Goal: Use online tool/utility: Utilize a website feature to perform a specific function

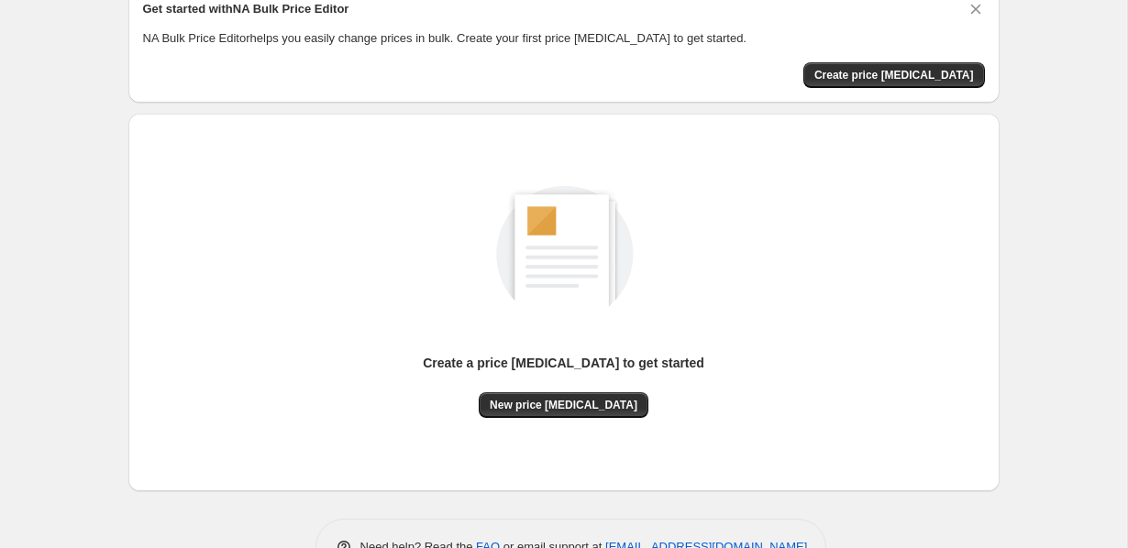
scroll to position [138, 0]
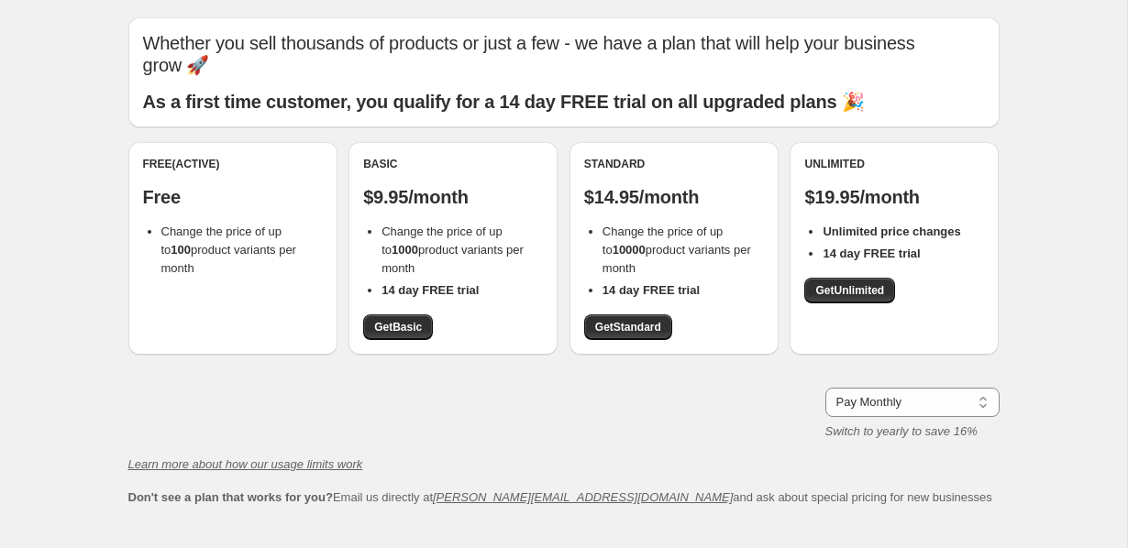
scroll to position [50, 0]
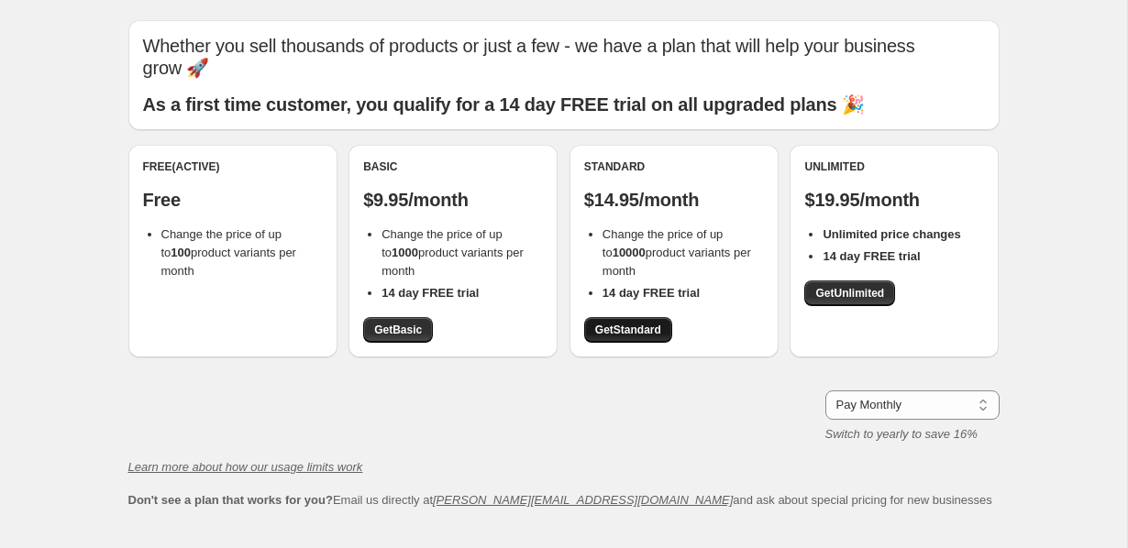
click at [615, 323] on span "Get Standard" at bounding box center [628, 330] width 66 height 15
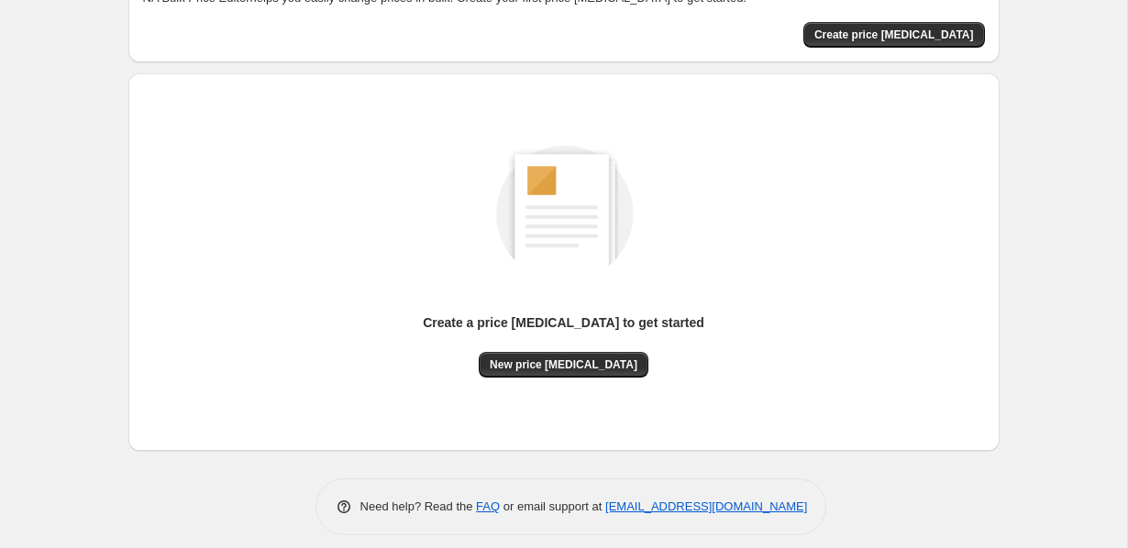
scroll to position [138, 0]
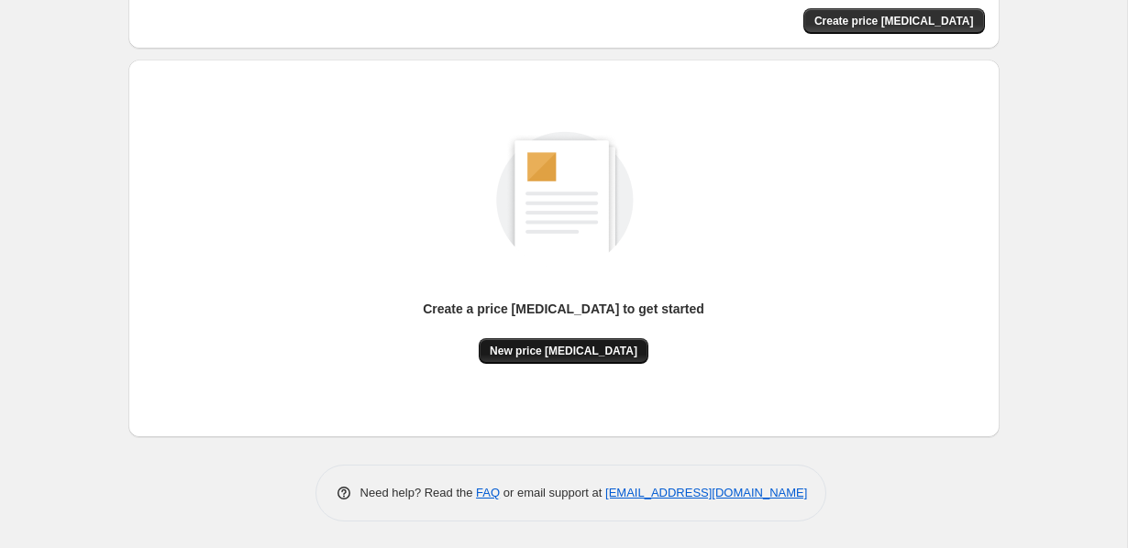
click at [536, 354] on span "New price [MEDICAL_DATA]" at bounding box center [564, 351] width 148 height 15
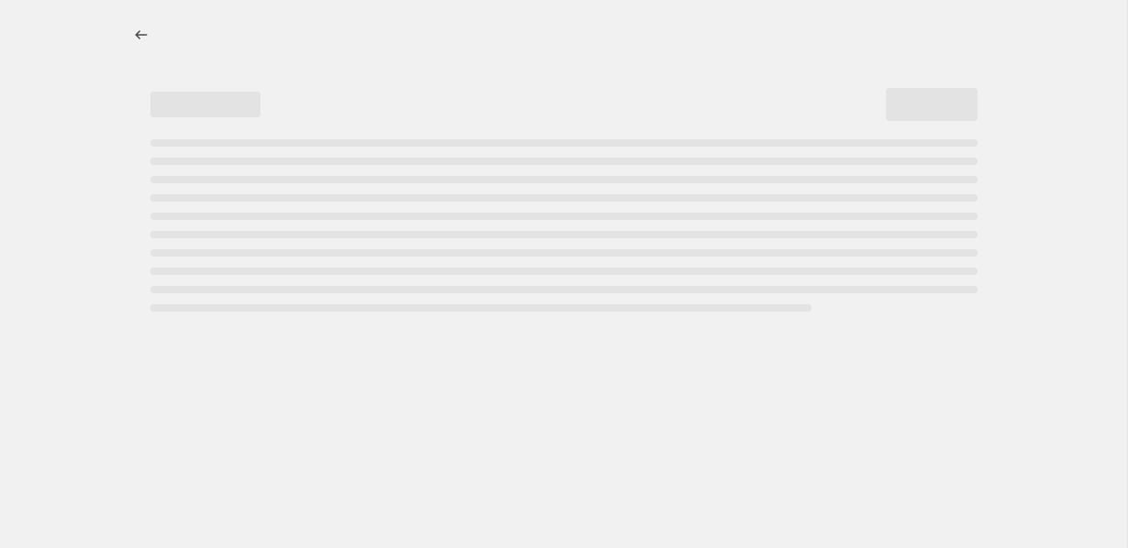
select select "percentage"
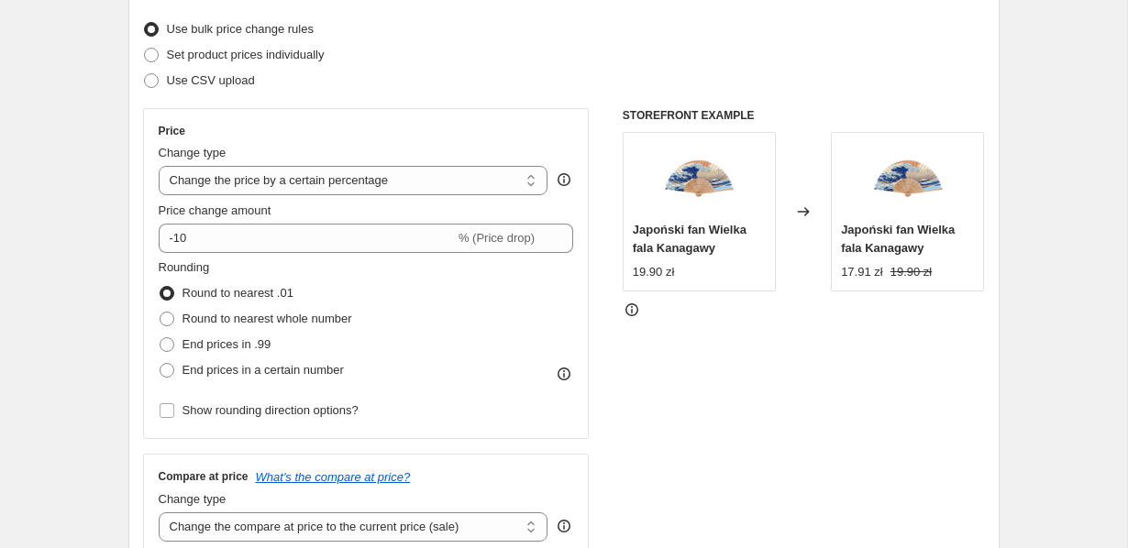
scroll to position [235, 0]
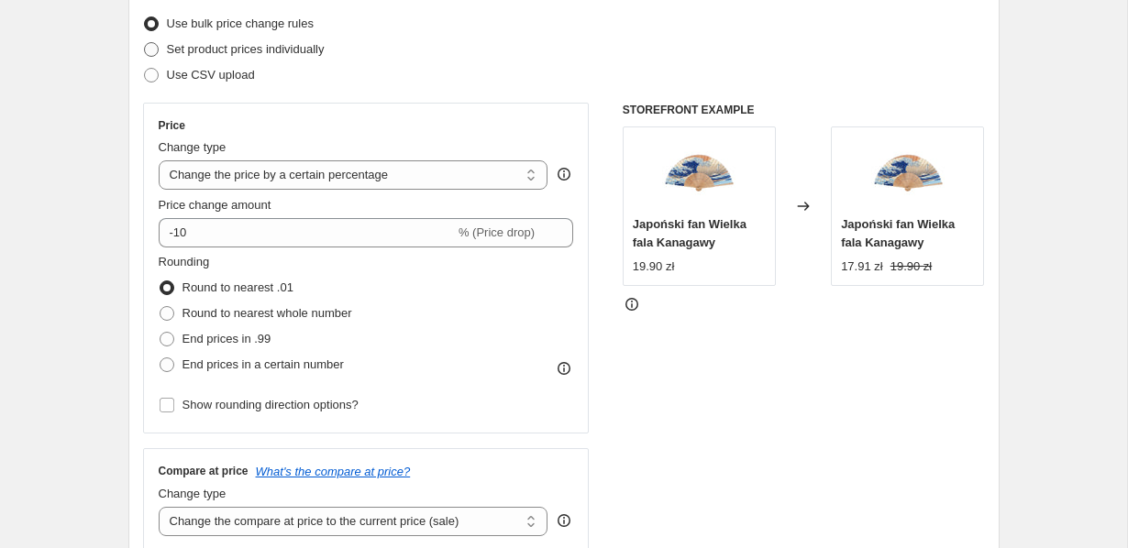
click at [243, 48] on span "Set product prices individually" at bounding box center [246, 49] width 158 height 14
click at [145, 43] on input "Set product prices individually" at bounding box center [144, 42] width 1 height 1
radio input "true"
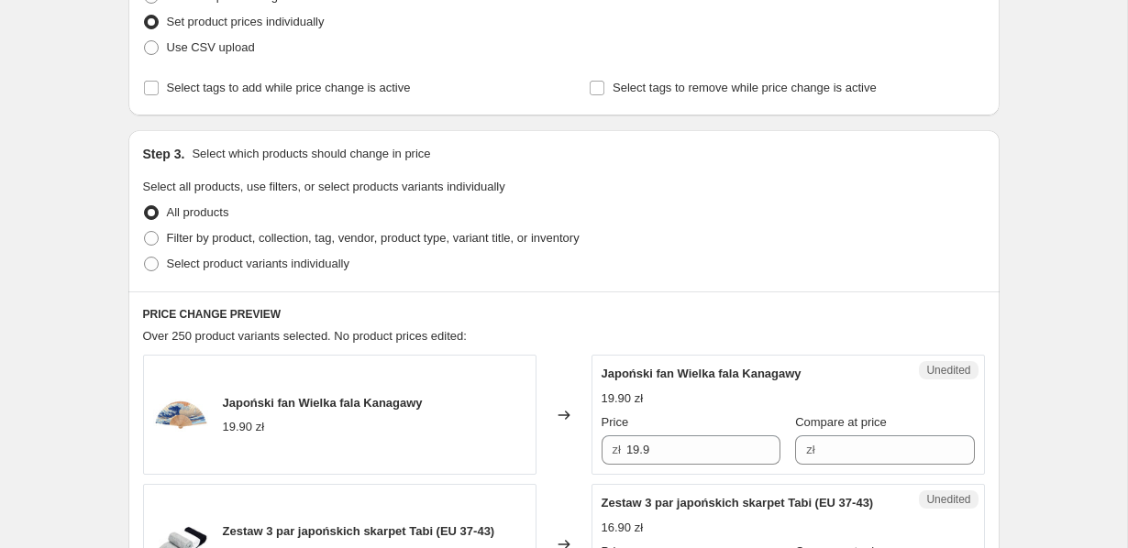
scroll to position [260, 0]
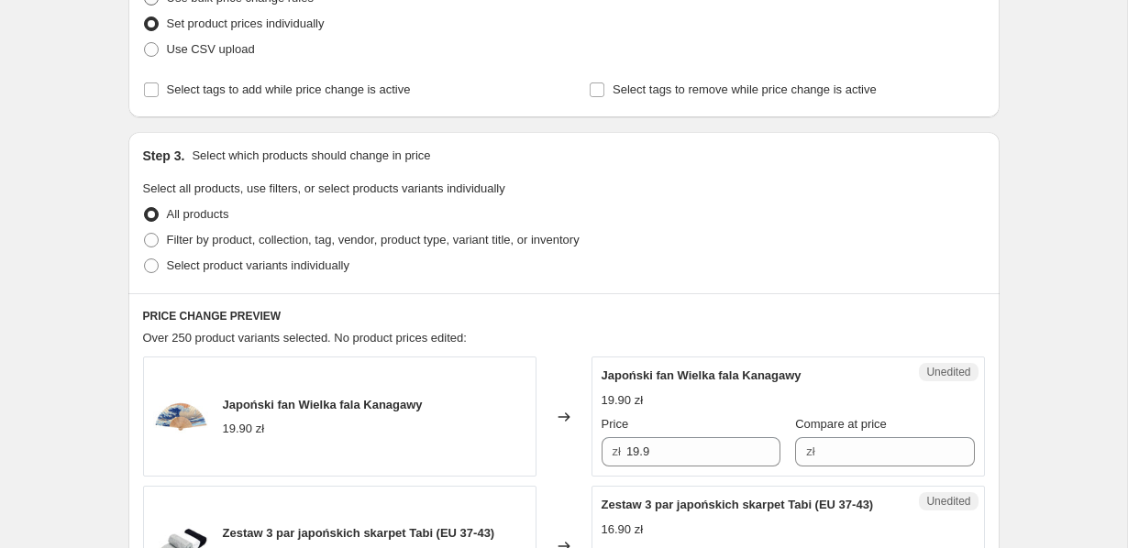
radio input "true"
select select "percentage"
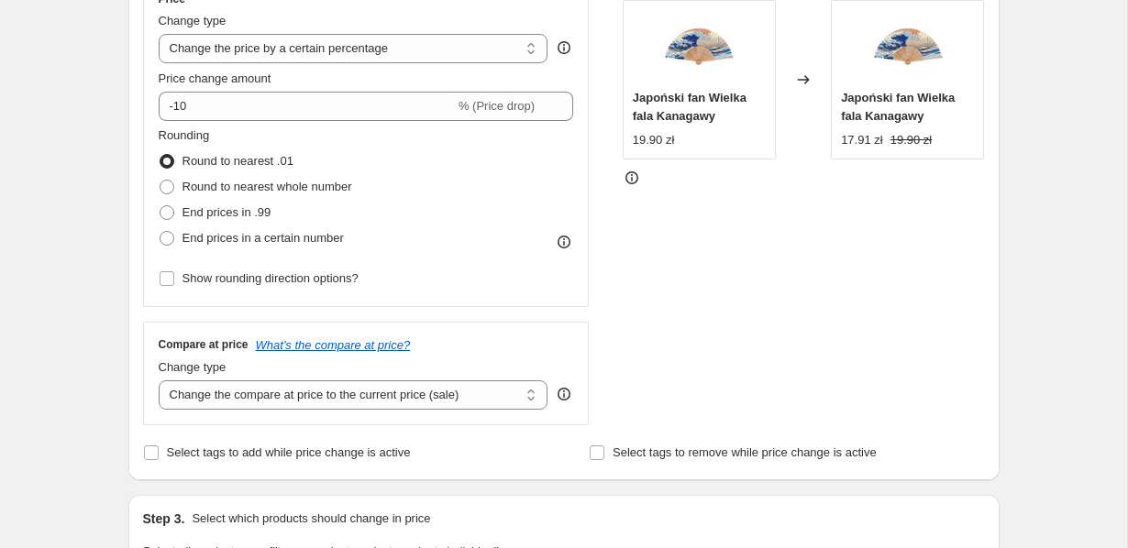
scroll to position [369, 0]
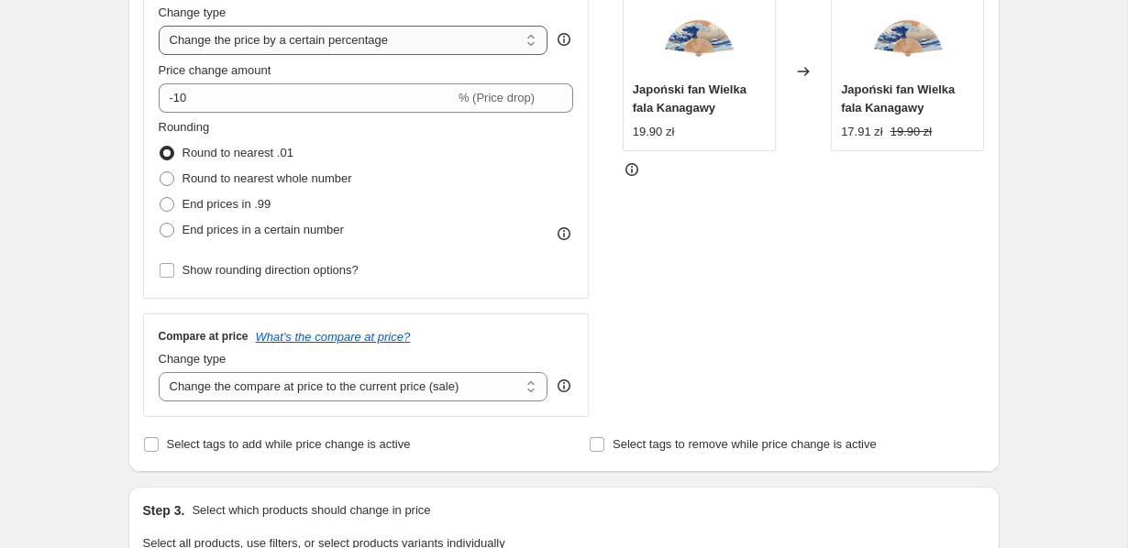
click at [285, 40] on select "Change the price to a certain amount Change the price by a certain amount Chang…" at bounding box center [354, 40] width 390 height 29
click at [196, 47] on select "Change the price to a certain amount Change the price by a certain amount Chang…" at bounding box center [354, 40] width 390 height 29
click at [159, 26] on select "Change the price to a certain amount Change the price by a certain amount Chang…" at bounding box center [354, 40] width 390 height 29
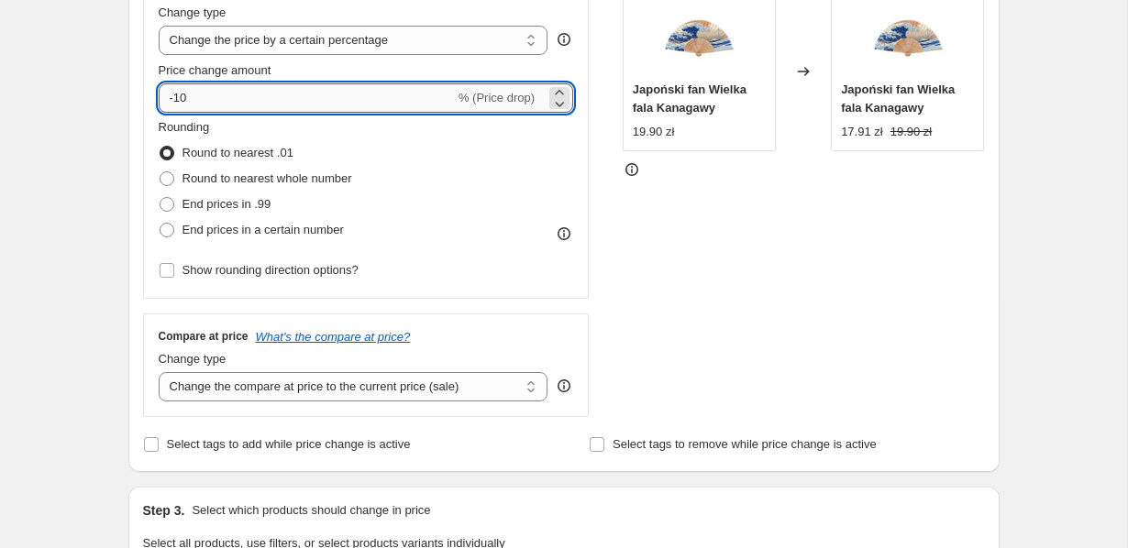
click at [218, 96] on input "-10" at bounding box center [307, 97] width 296 height 29
click at [184, 95] on input "-10" at bounding box center [307, 97] width 296 height 29
click at [182, 230] on span "End prices in a certain number" at bounding box center [262, 230] width 161 height 14
click at [160, 224] on input "End prices in a certain number" at bounding box center [160, 223] width 1 height 1
radio input "true"
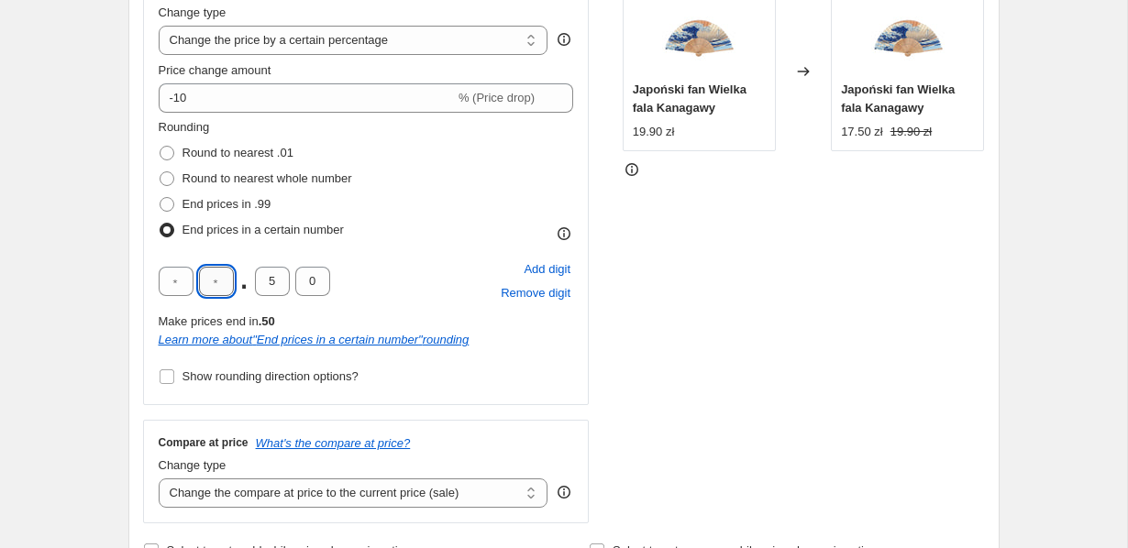
click at [210, 278] on input "text" at bounding box center [216, 281] width 35 height 29
type input "9"
click at [260, 277] on input "5" at bounding box center [272, 281] width 35 height 29
type input "0"
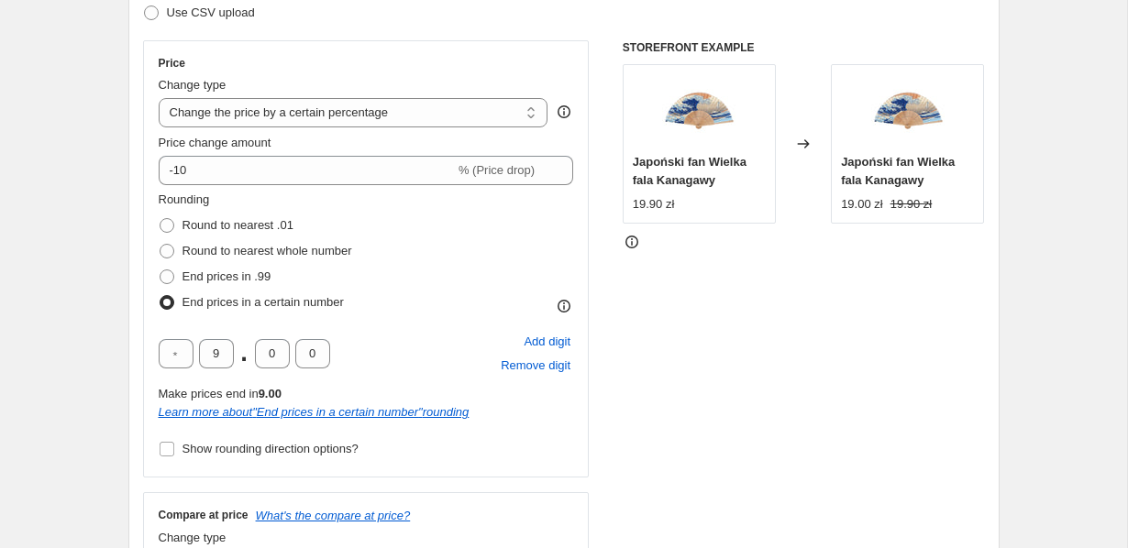
scroll to position [271, 0]
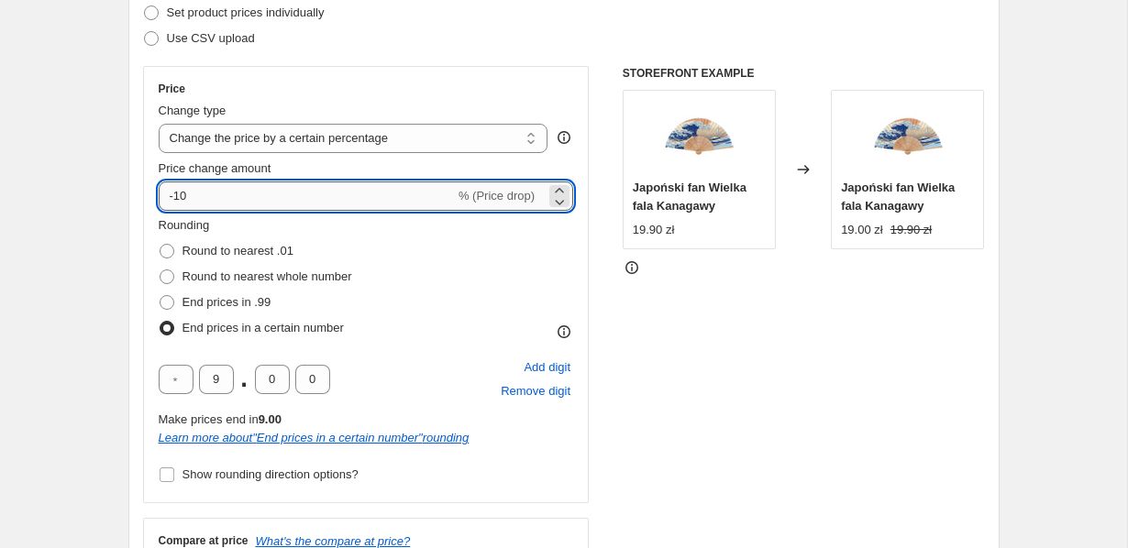
click at [212, 195] on input "-10" at bounding box center [307, 196] width 296 height 29
type input "300"
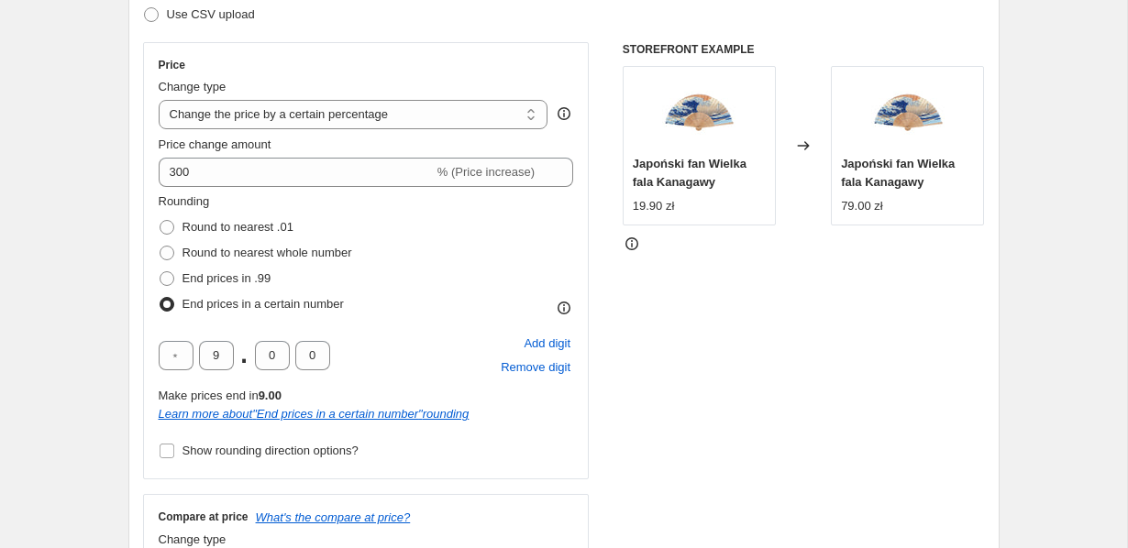
scroll to position [0, 0]
